Goal: Transaction & Acquisition: Purchase product/service

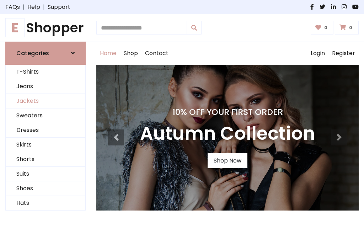
click at [45, 101] on link "Jackets" at bounding box center [46, 101] width 80 height 15
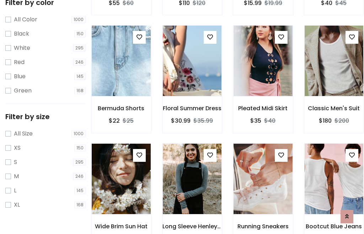
scroll to position [66, 0]
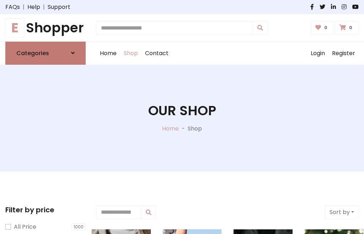
click at [45, 53] on h6 "Categories" at bounding box center [32, 53] width 33 height 7
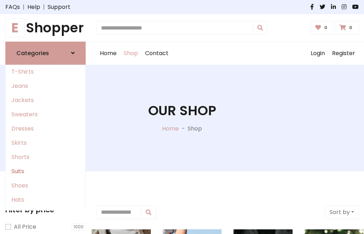
click at [45, 171] on link "Suits" at bounding box center [46, 171] width 80 height 14
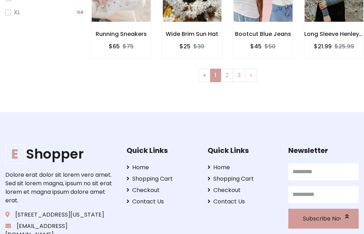
scroll to position [36, 0]
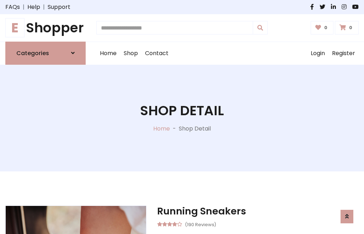
scroll to position [601, 0]
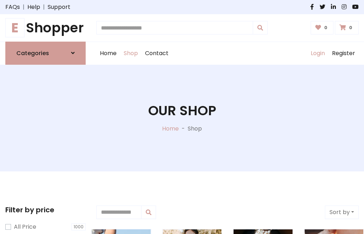
click at [317, 53] on link "Login" at bounding box center [317, 53] width 21 height 23
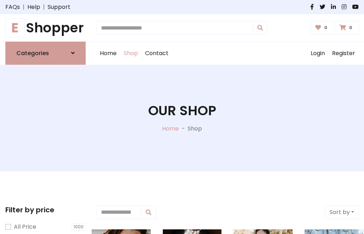
scroll to position [36, 0]
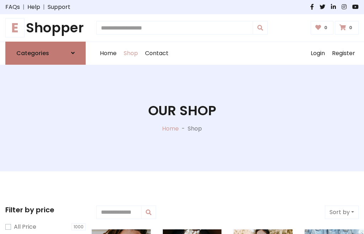
click at [73, 53] on icon at bounding box center [73, 53] width 4 height 6
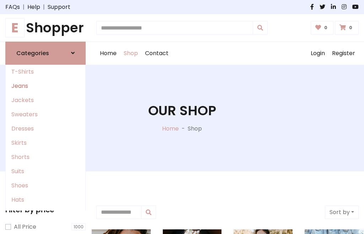
click at [45, 86] on link "Jeans" at bounding box center [46, 86] width 80 height 14
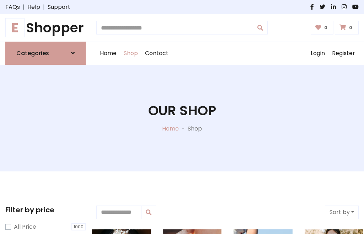
scroll to position [36, 0]
